Goal: Transaction & Acquisition: Purchase product/service

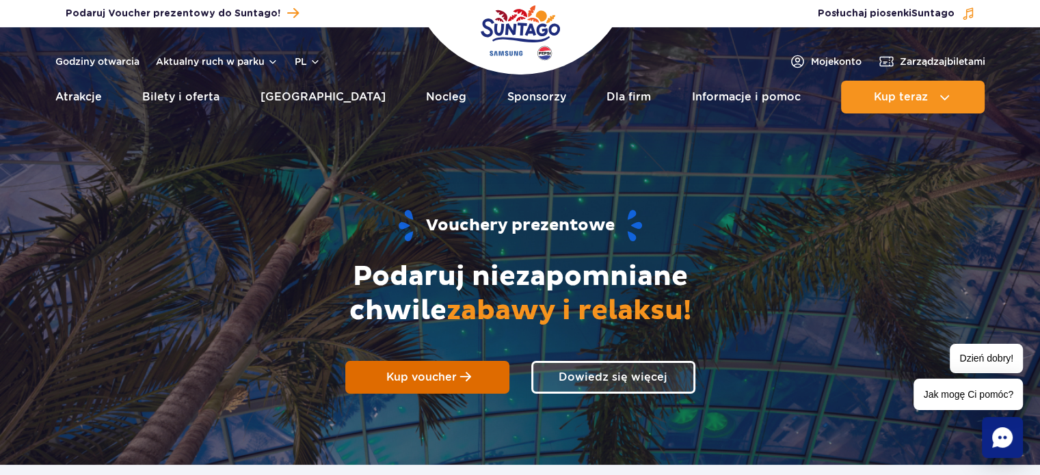
click at [390, 385] on link "Kup voucher" at bounding box center [427, 377] width 164 height 33
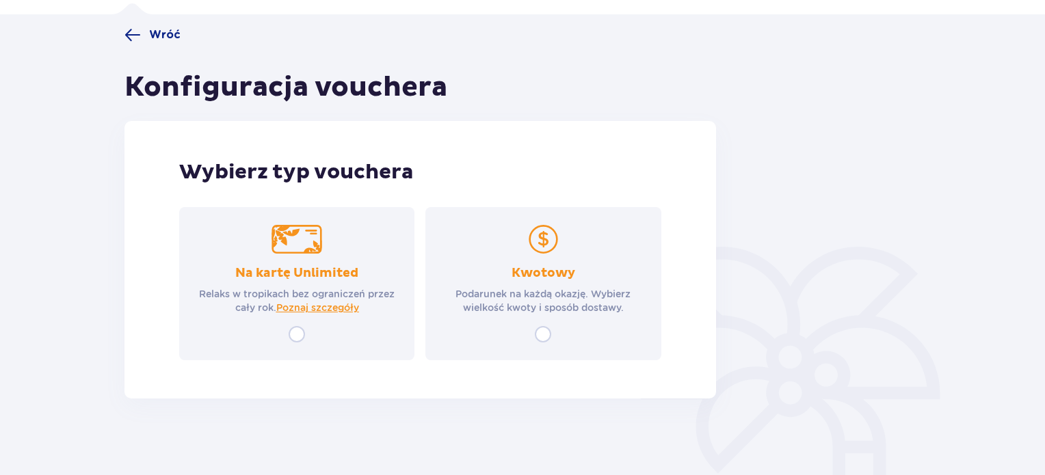
scroll to position [98, 0]
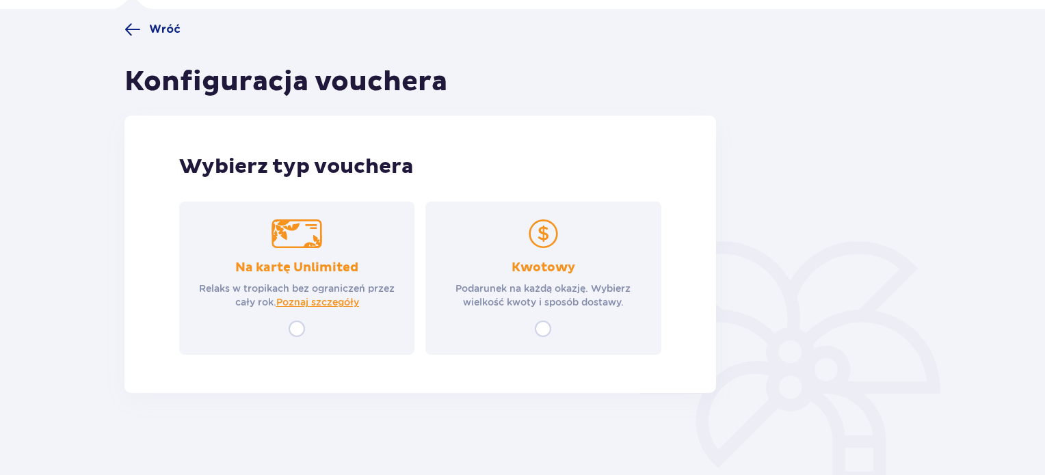
click at [295, 325] on input "radio" at bounding box center [297, 329] width 16 height 16
radio input "true"
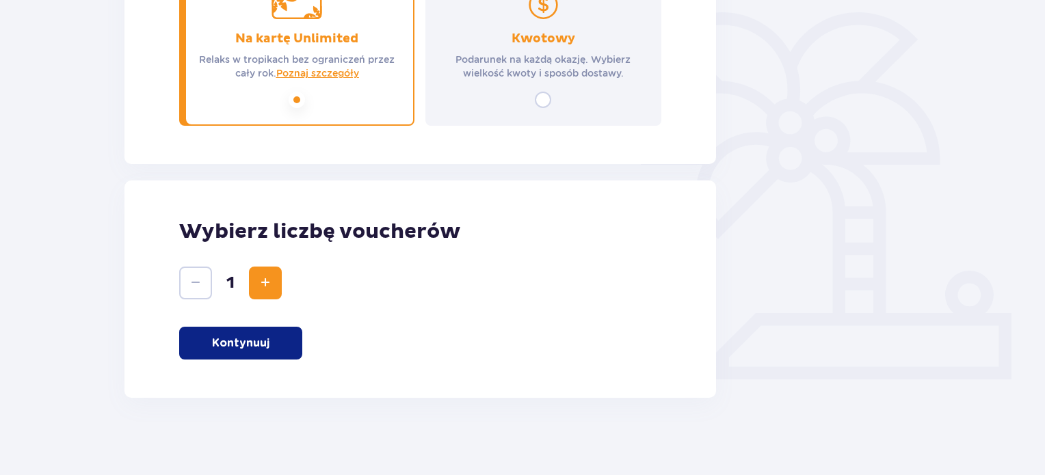
scroll to position [331, 0]
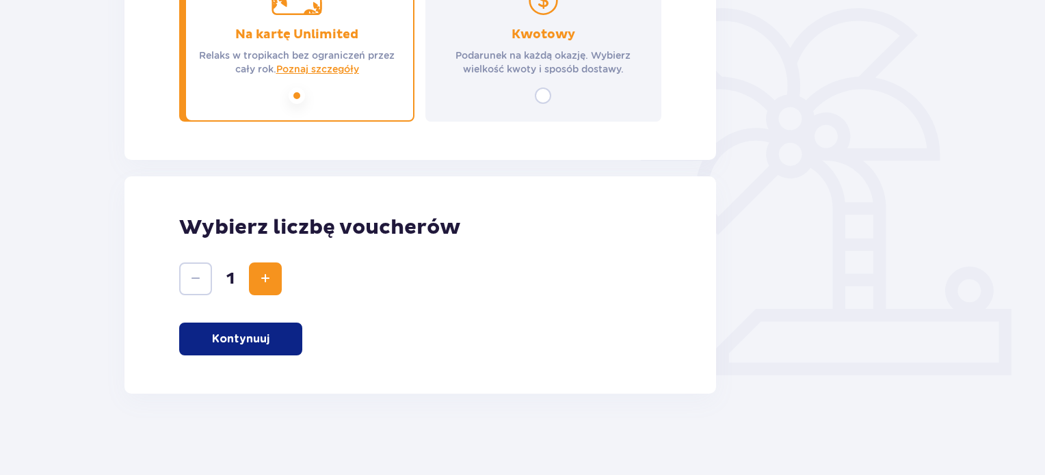
click at [269, 337] on button "Kontynuuj" at bounding box center [240, 339] width 123 height 33
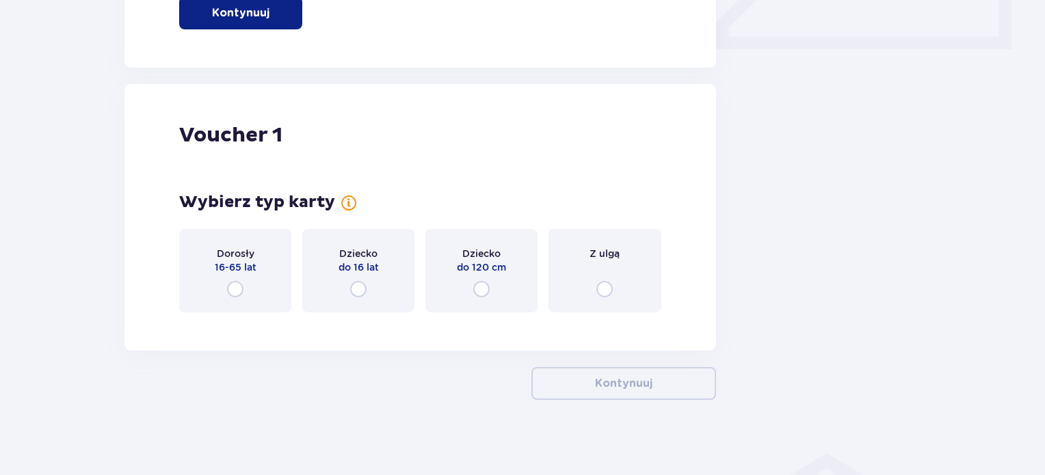
scroll to position [664, 0]
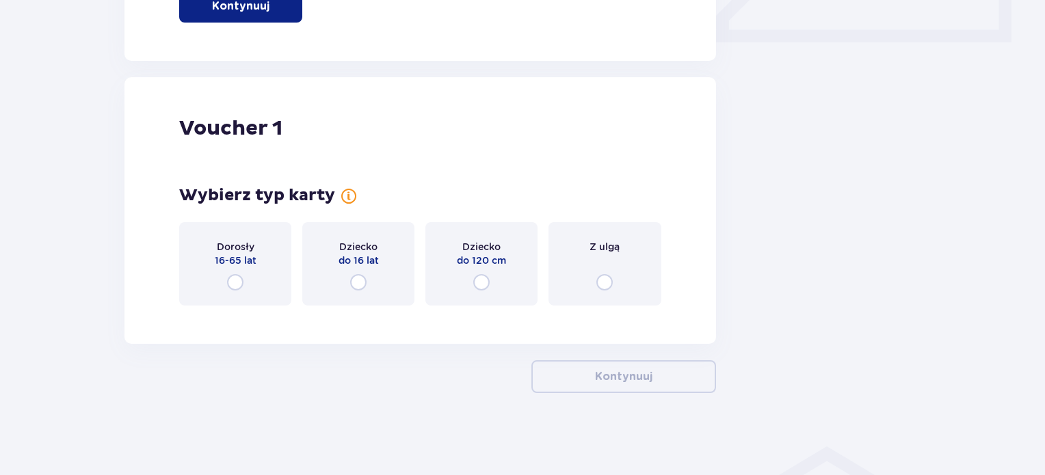
click at [235, 280] on input "radio" at bounding box center [235, 282] width 16 height 16
radio input "true"
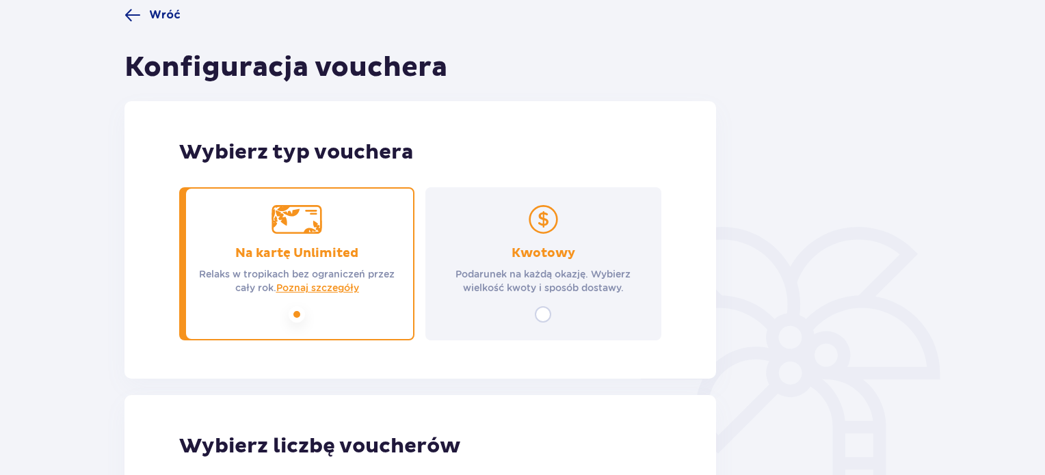
scroll to position [0, 0]
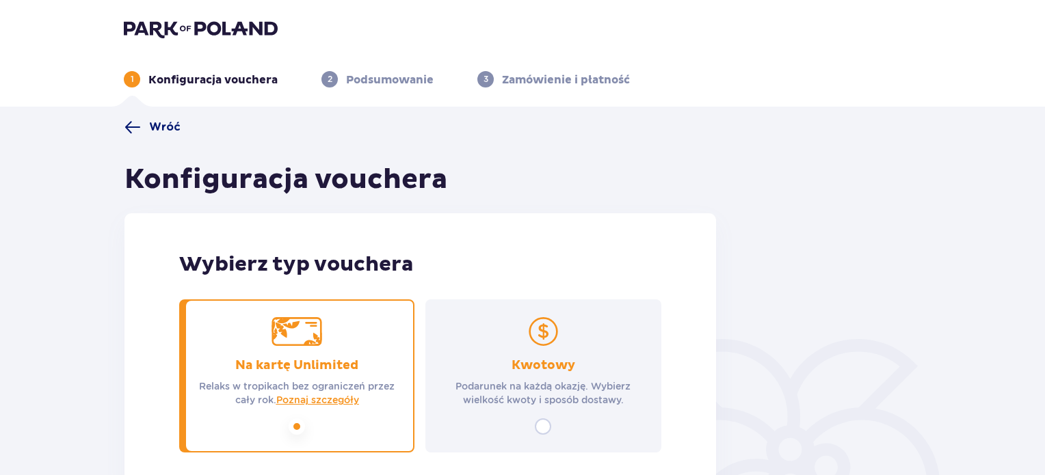
click at [149, 125] on span "Wróć" at bounding box center [164, 127] width 31 height 15
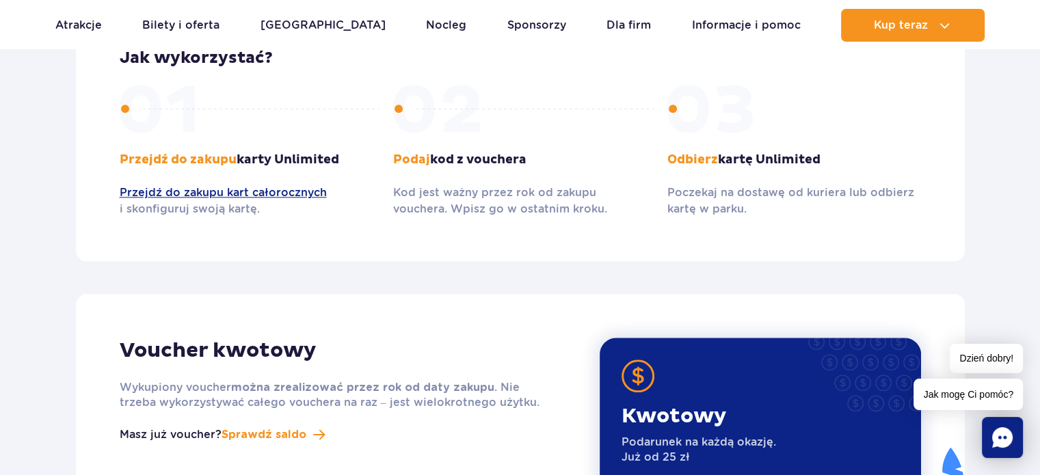
scroll to position [1324, 0]
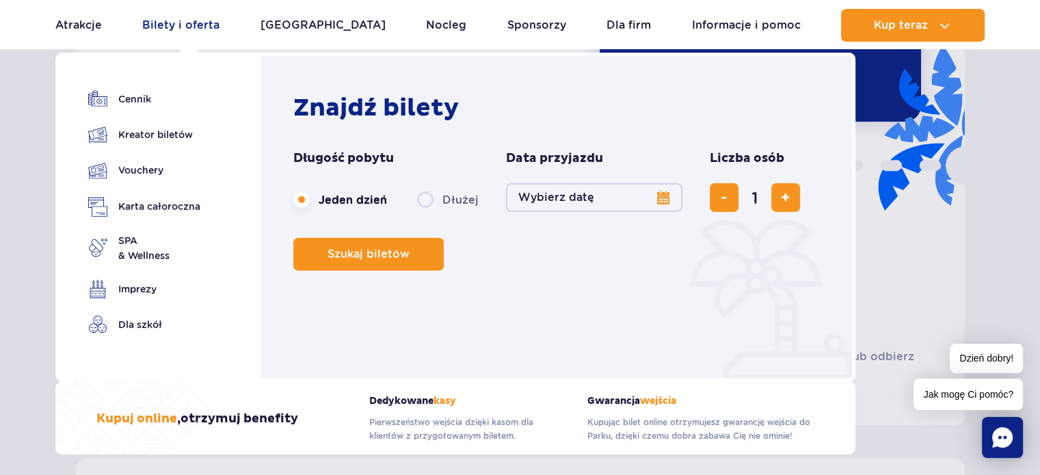
click at [195, 28] on link "Bilety i oferta" at bounding box center [180, 25] width 77 height 33
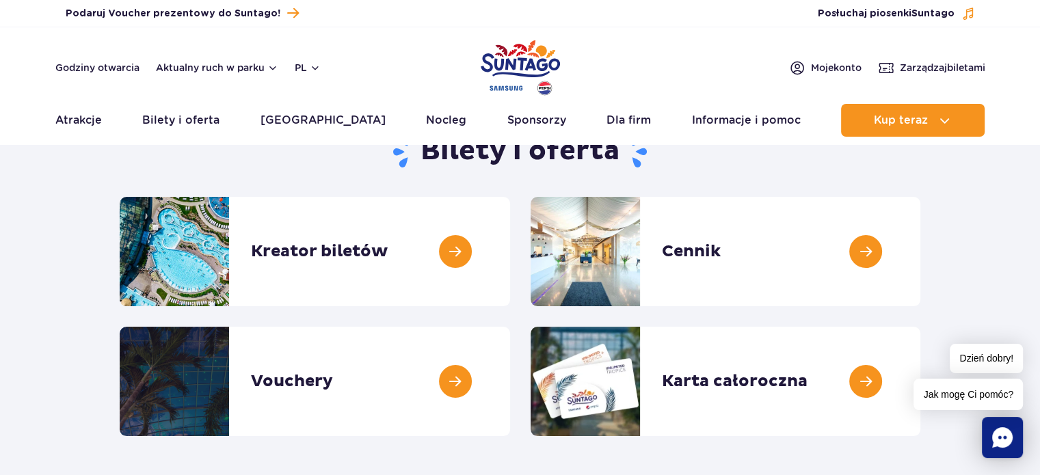
scroll to position [137, 0]
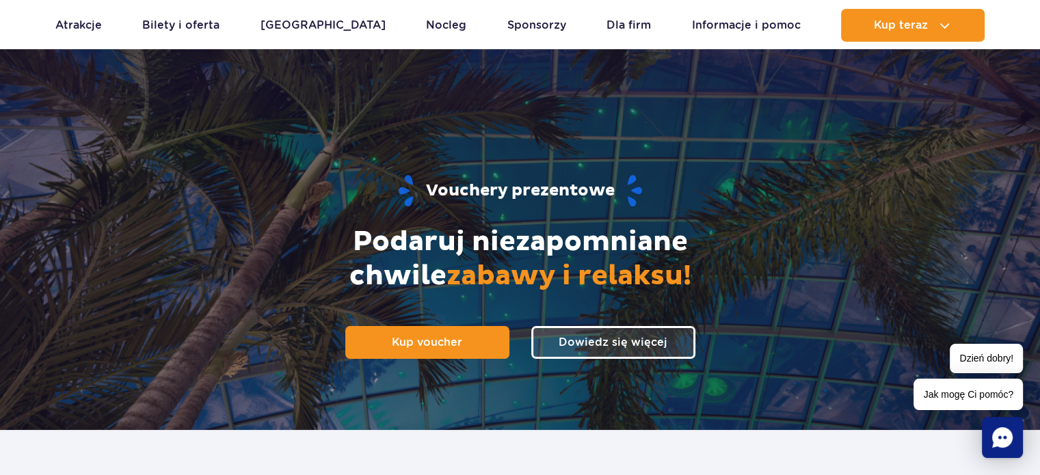
scroll to position [68, 0]
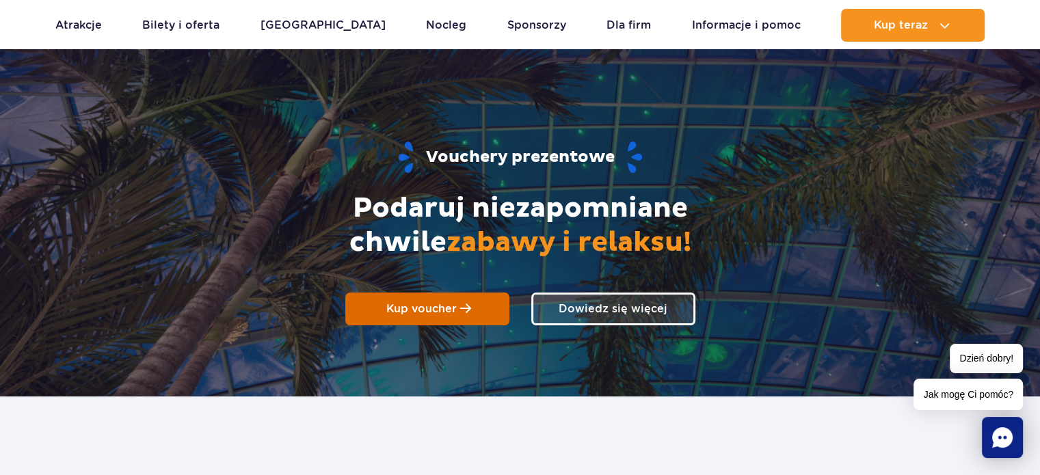
click at [444, 303] on span "Kup voucher" at bounding box center [421, 308] width 70 height 13
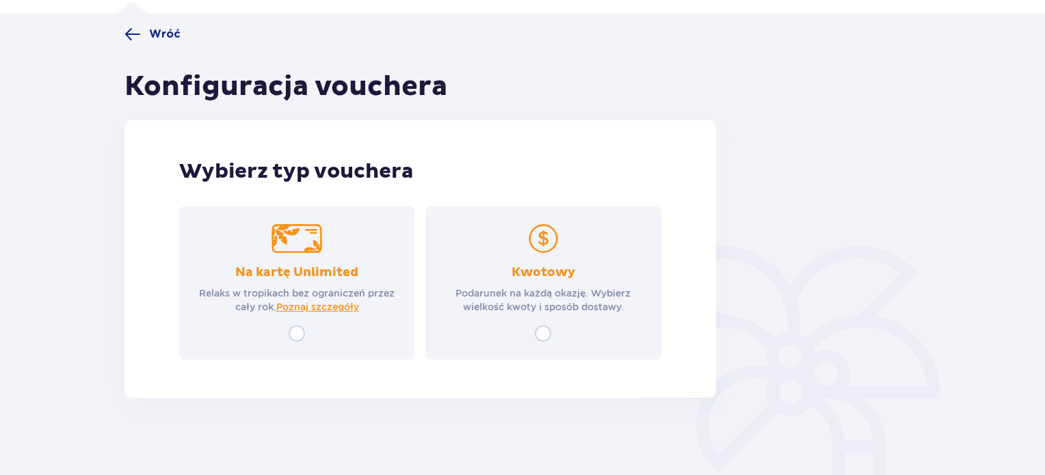
scroll to position [98, 0]
